Goal: Find specific page/section: Find specific page/section

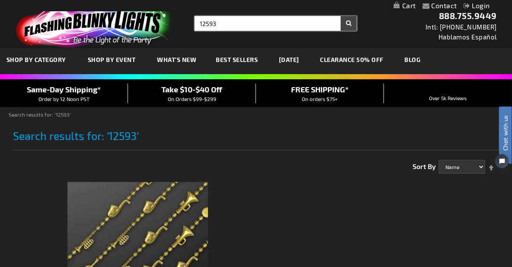
click at [227, 20] on input "12593" at bounding box center [276, 23] width 162 height 15
type input "12589"
click at [341, 16] on button "Search" at bounding box center [349, 23] width 16 height 15
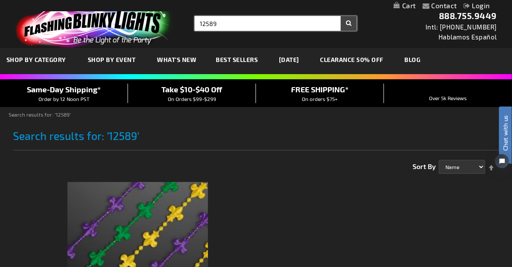
click at [226, 23] on input "12589" at bounding box center [276, 23] width 162 height 15
type input "12140"
click at [341, 16] on button "Search" at bounding box center [349, 23] width 16 height 15
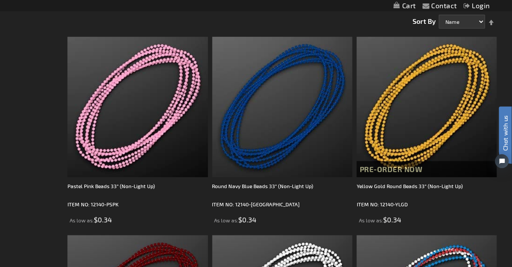
scroll to position [143, 0]
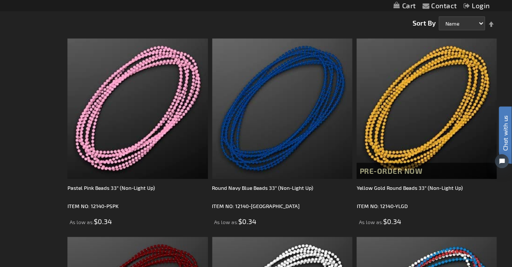
click at [222, 26] on div "16 Items Show 30 60 90 per page Sort By Name Price Best Sellers Relevance Set D…" at bounding box center [282, 19] width 434 height 21
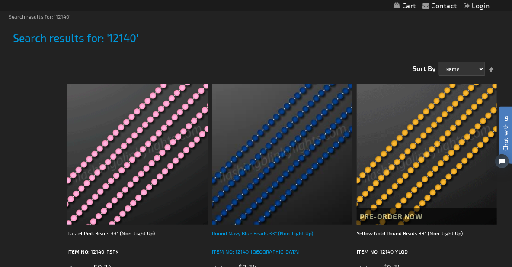
scroll to position [100, 0]
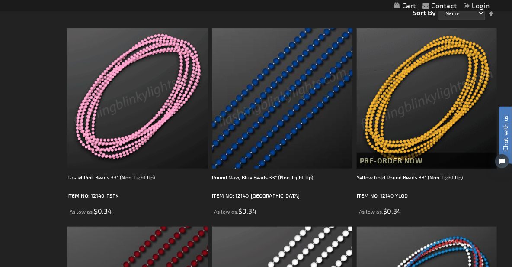
scroll to position [159, 0]
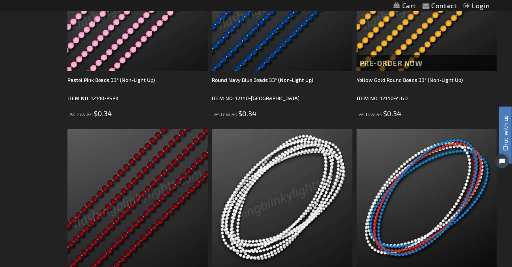
scroll to position [261, 0]
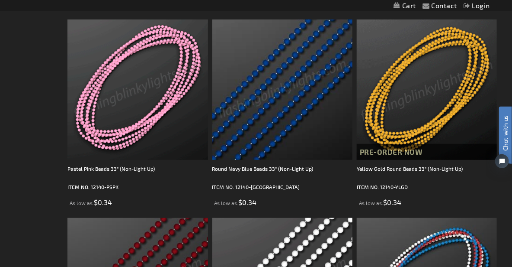
scroll to position [160, 0]
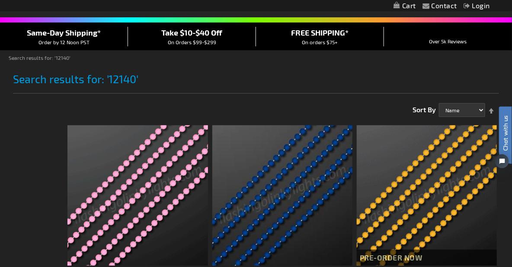
scroll to position [0, 0]
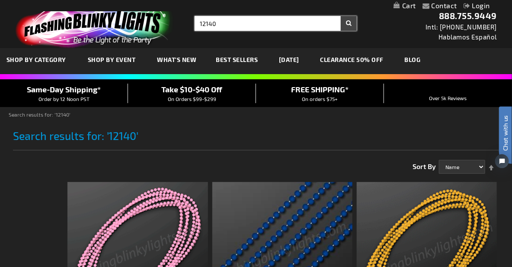
click at [228, 25] on input "12140" at bounding box center [276, 23] width 162 height 15
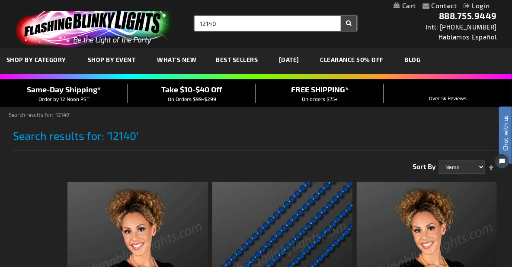
click at [228, 25] on input "12140" at bounding box center [276, 23] width 162 height 15
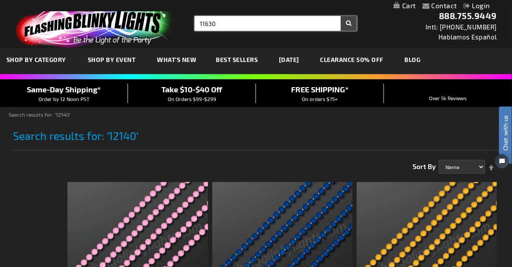
type input "11630"
click at [341, 16] on button "Search" at bounding box center [349, 23] width 16 height 15
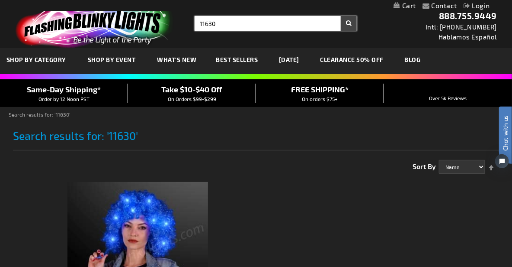
click at [226, 23] on input "11630" at bounding box center [276, 23] width 162 height 15
type input "11211"
click at [341, 16] on button "Search" at bounding box center [349, 23] width 16 height 15
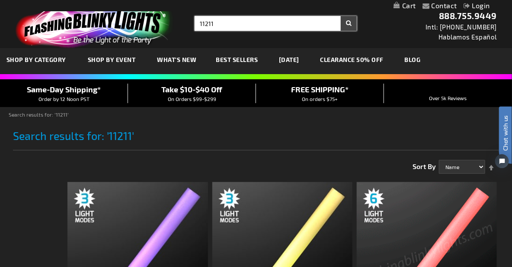
click at [232, 24] on input "11211" at bounding box center [276, 23] width 162 height 15
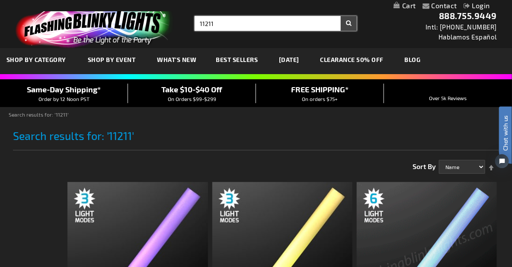
click at [232, 24] on input "11211" at bounding box center [276, 23] width 162 height 15
type input "10855"
click at [341, 16] on button "Search" at bounding box center [349, 23] width 16 height 15
